Goal: Task Accomplishment & Management: Use online tool/utility

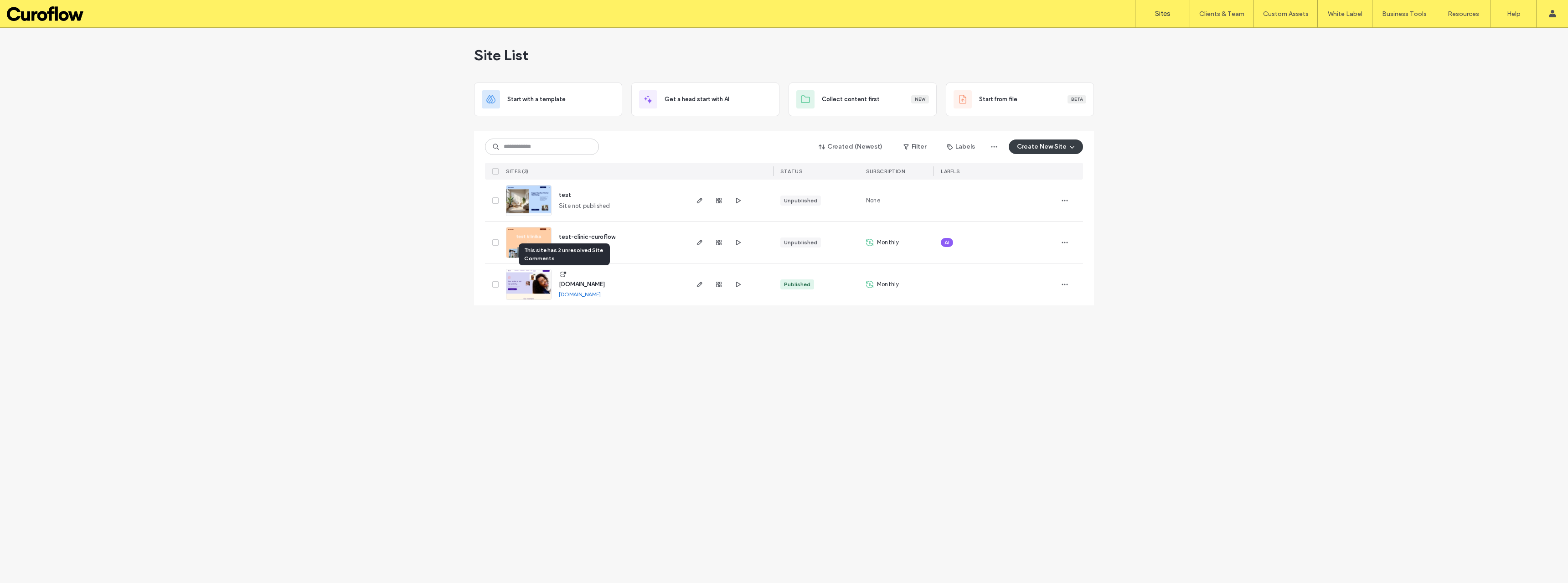
click at [564, 275] on icon at bounding box center [562, 274] width 7 height 7
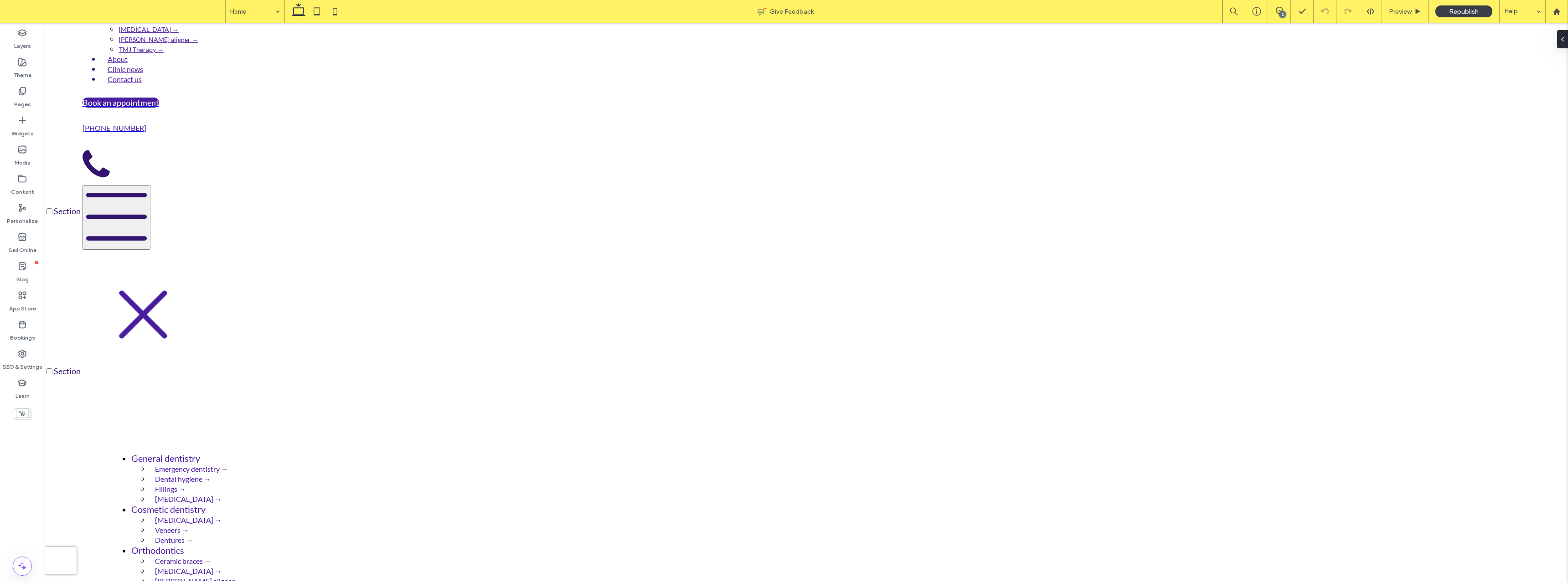
scroll to position [91, 0]
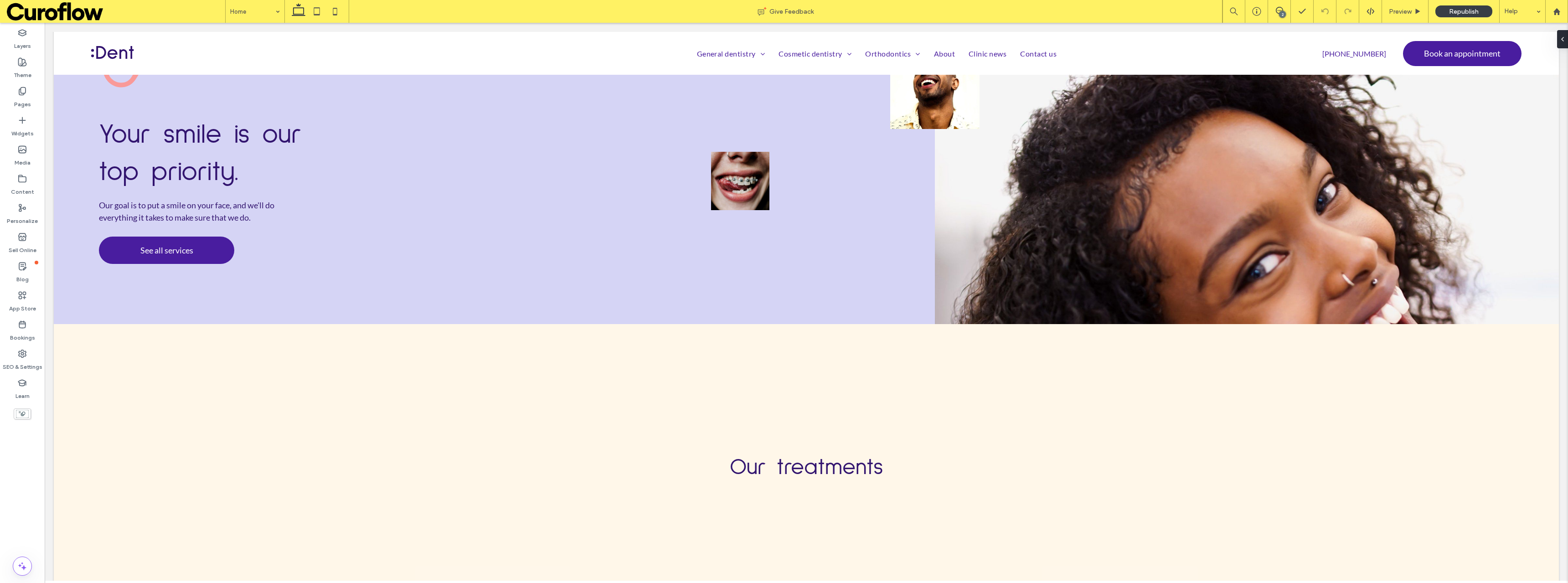
click at [1279, 9] on icon at bounding box center [1279, 10] width 7 height 7
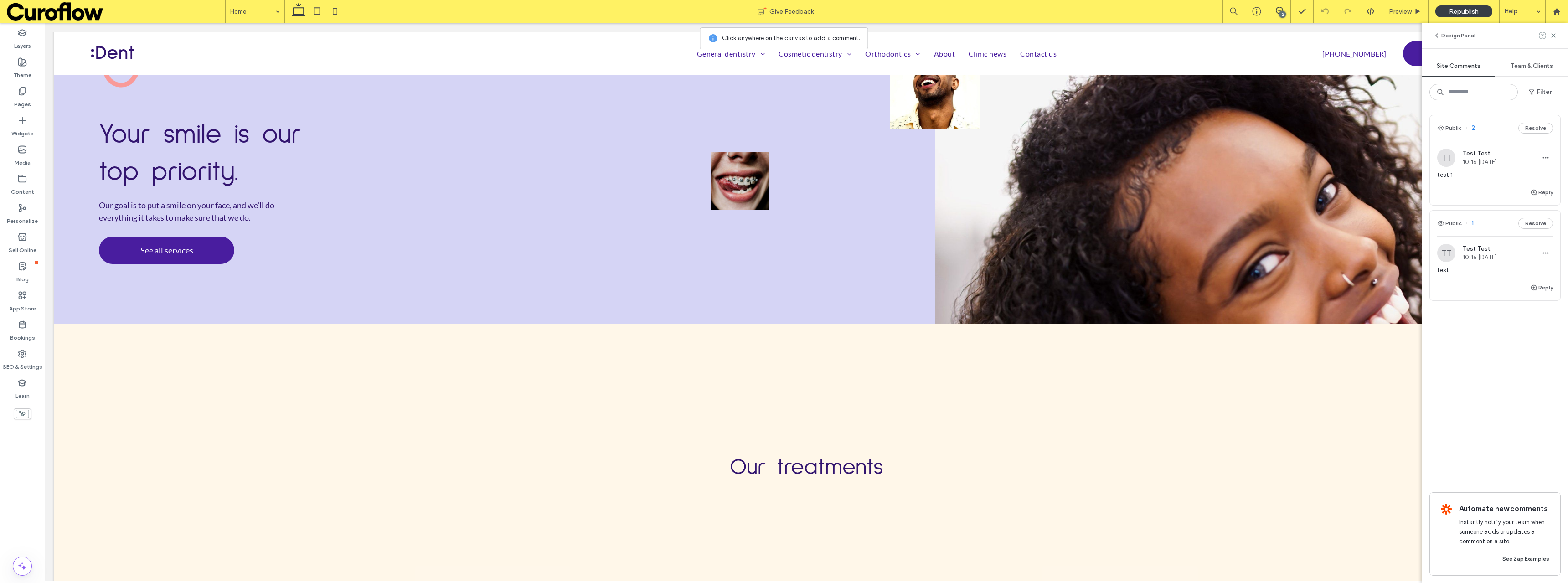
click at [1449, 167] on div "TT Test Test 10:16 [DATE] test 1" at bounding box center [1495, 167] width 116 height 38
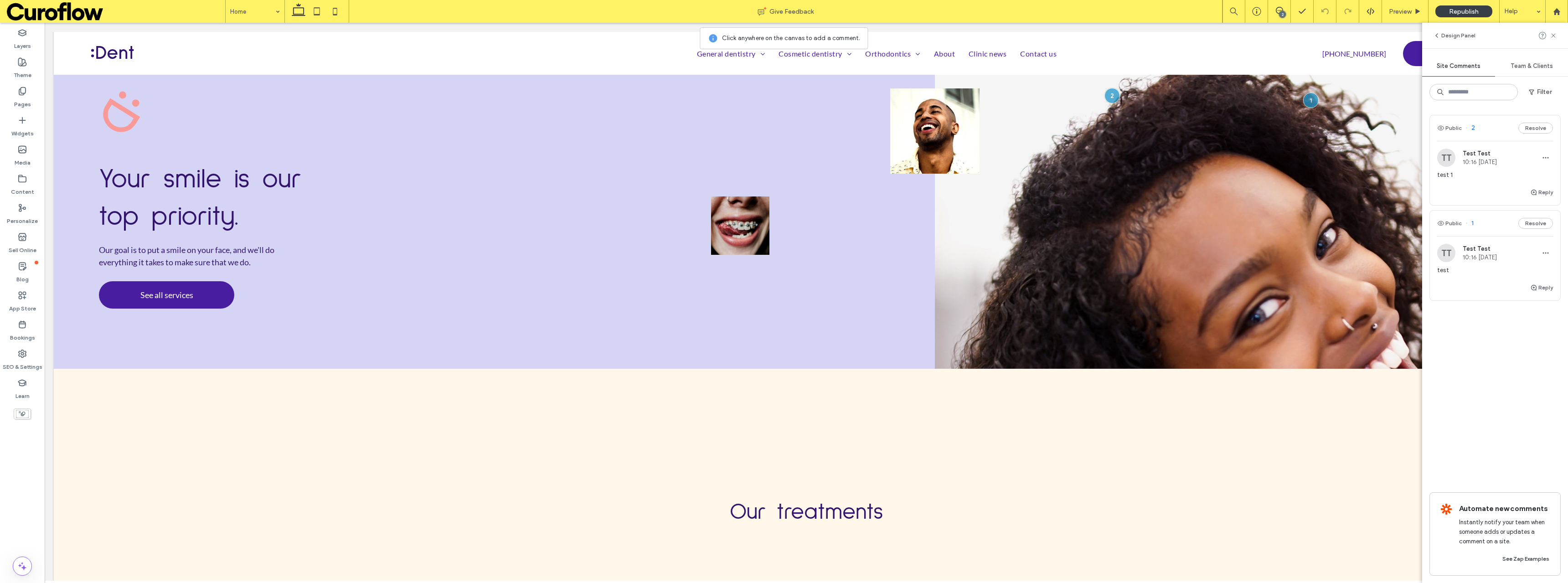
scroll to position [0, 0]
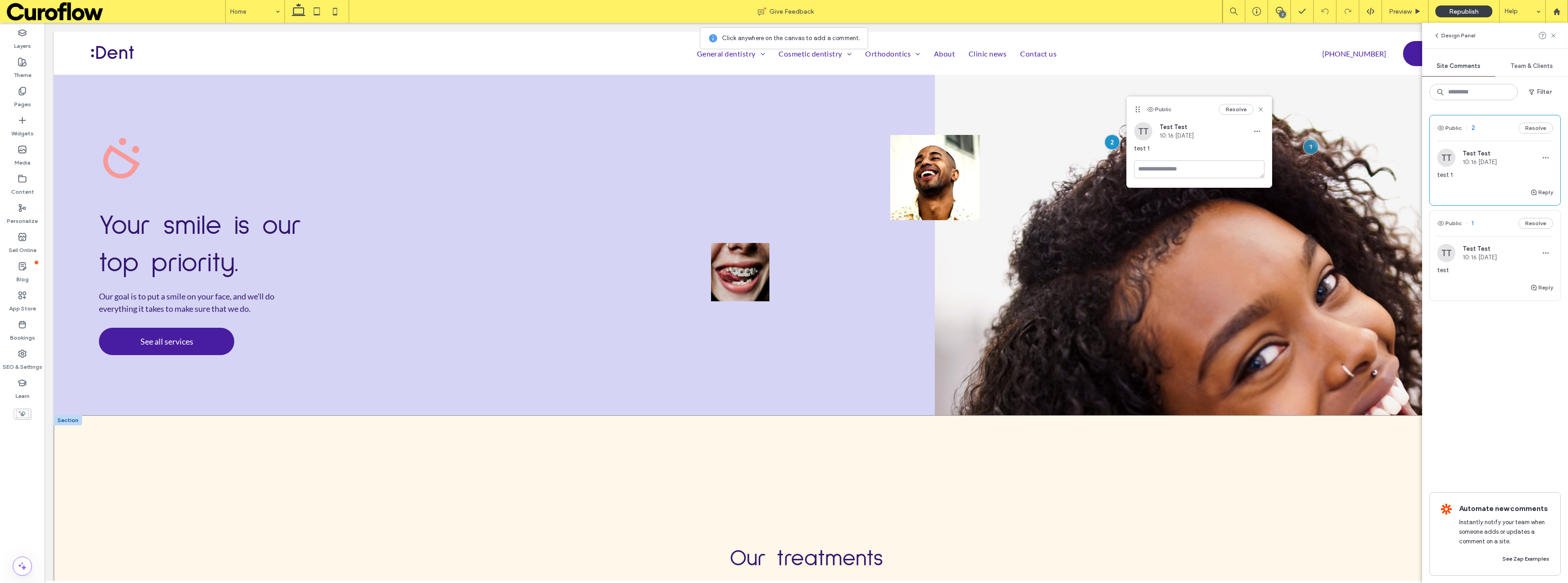
click at [1133, 523] on div "Our treatments" at bounding box center [806, 506] width 1505 height 181
